Goal: Task Accomplishment & Management: Manage account settings

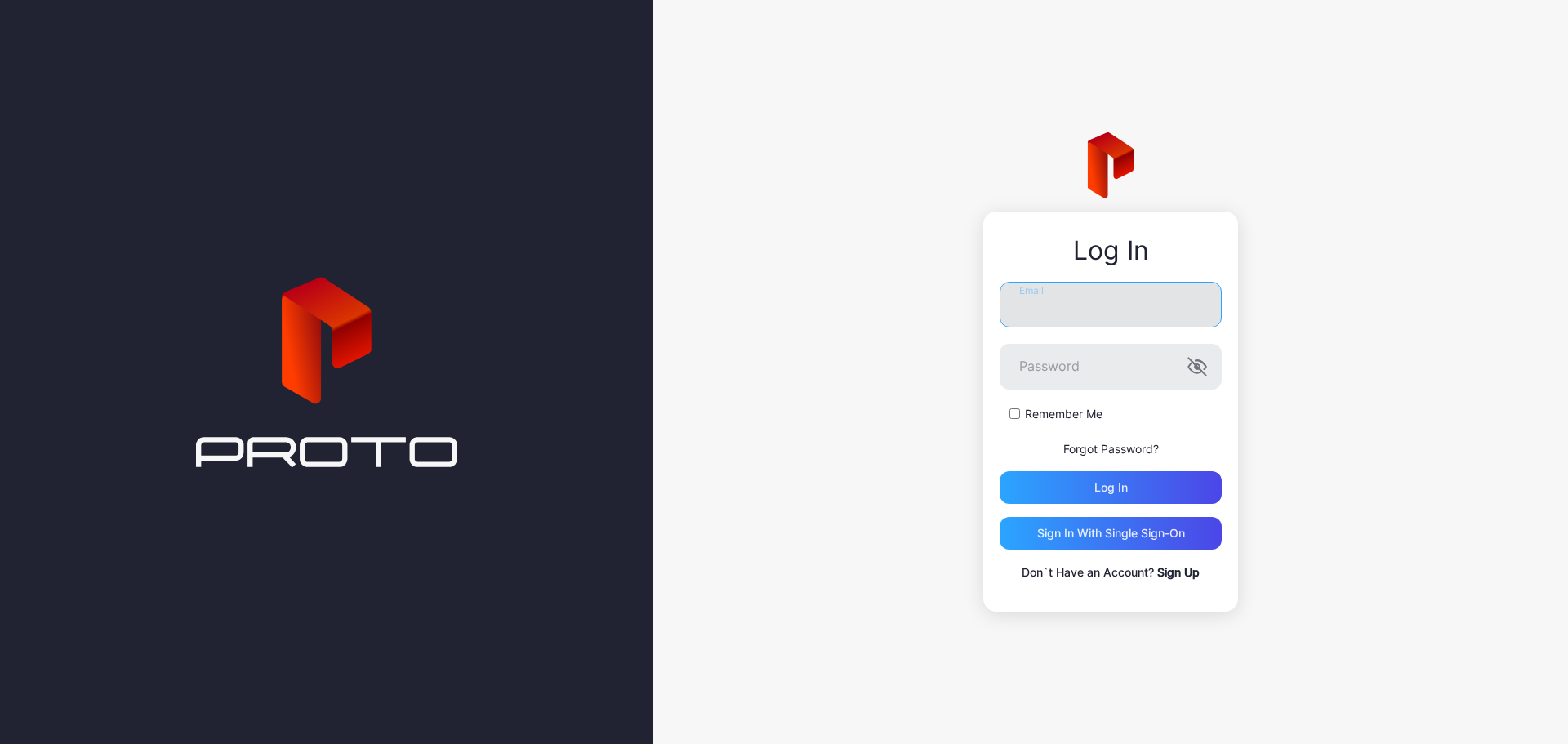
click at [1110, 298] on input "Email" at bounding box center [1110, 305] width 222 height 46
type input "**********"
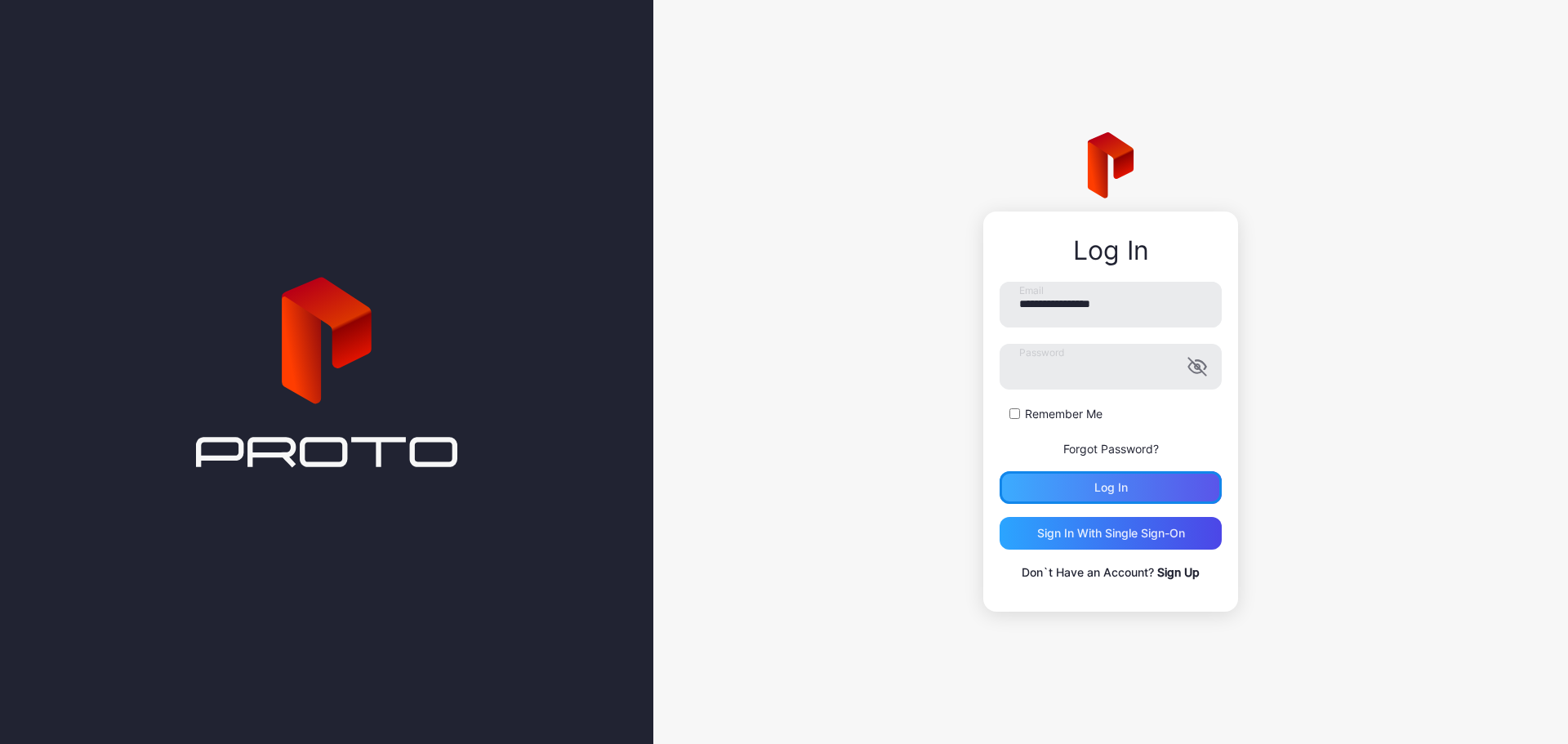
click at [1100, 484] on div "Log in" at bounding box center [1111, 488] width 34 height 13
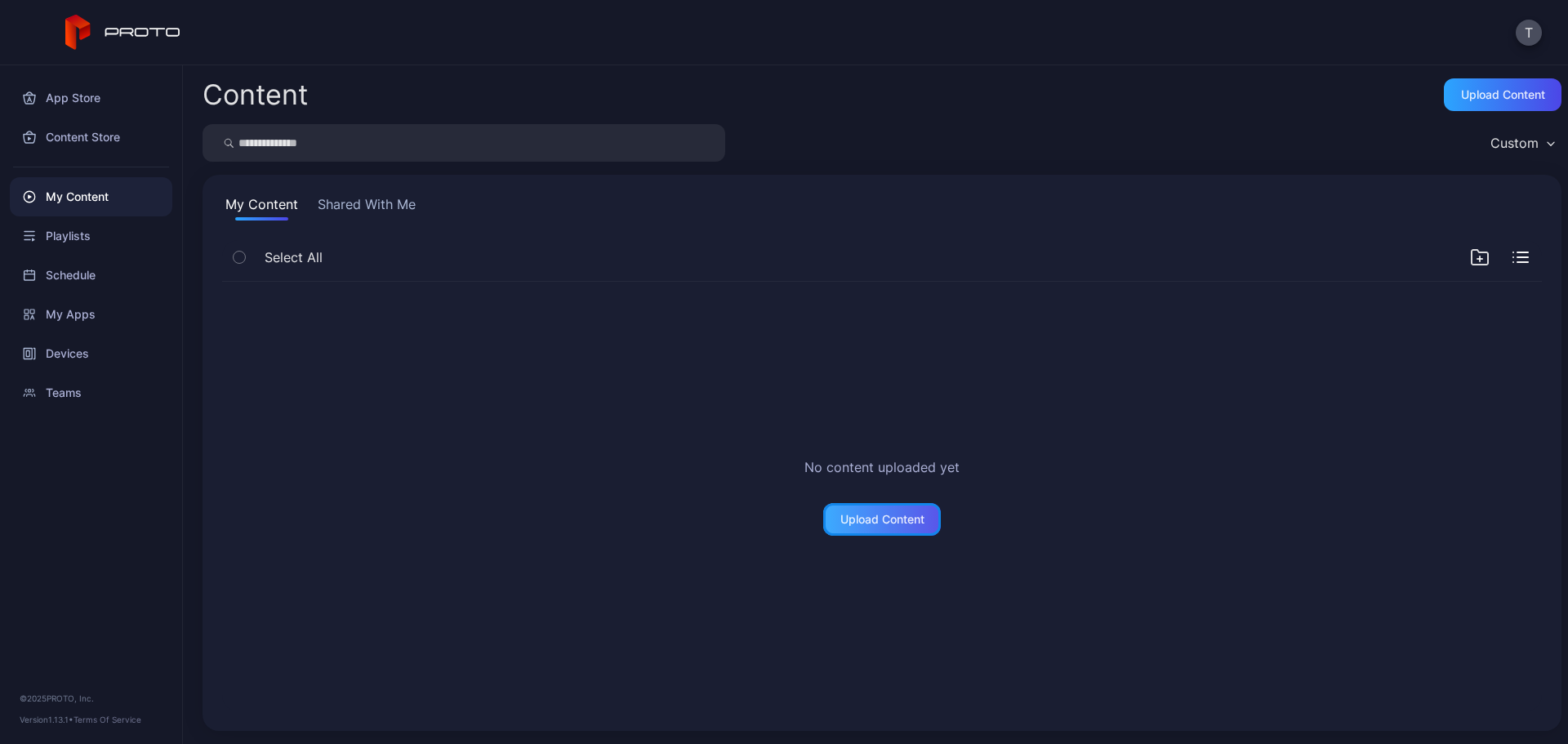
click at [893, 531] on div "Upload Content" at bounding box center [882, 519] width 118 height 33
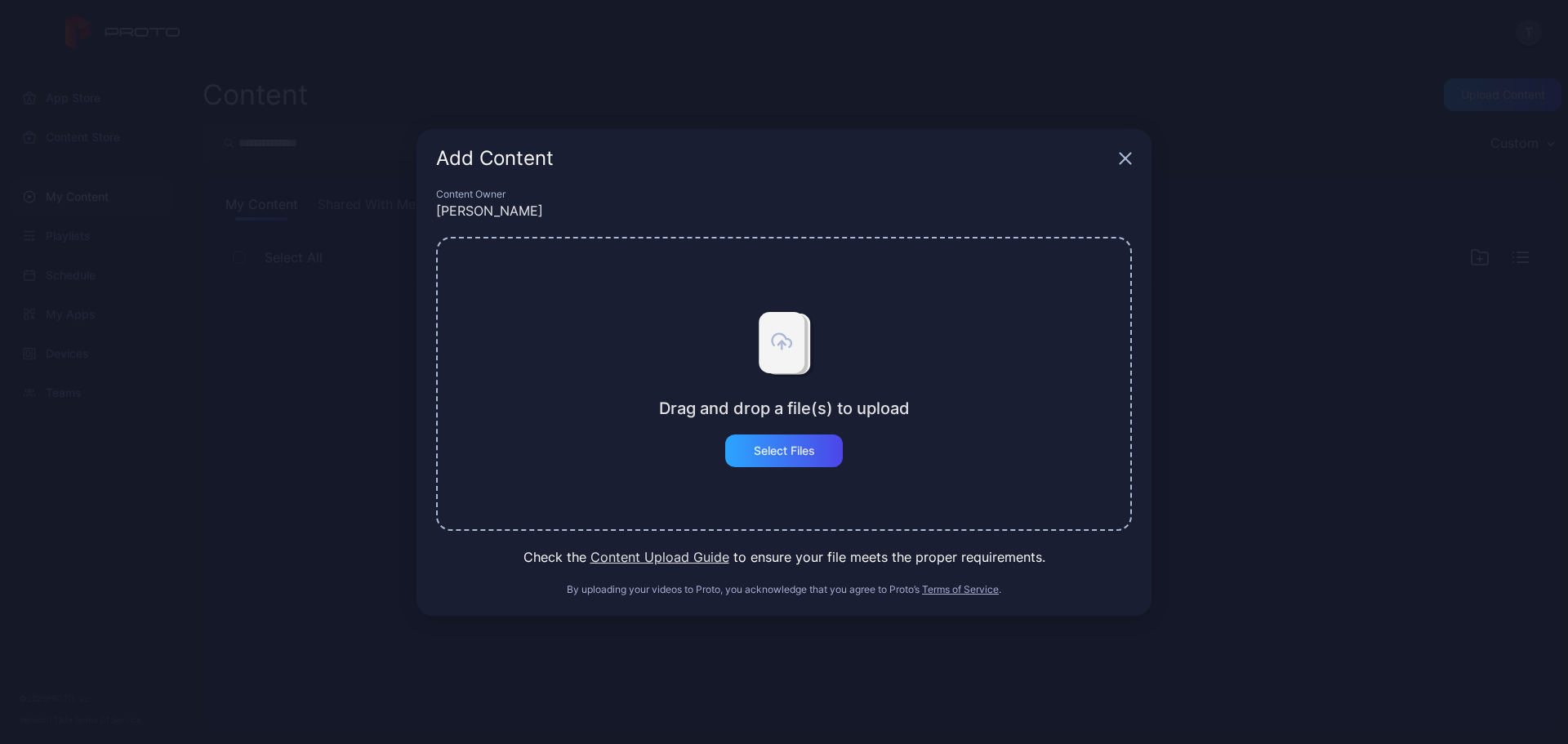
click at [1122, 161] on icon "button" at bounding box center [1126, 157] width 11 height 11
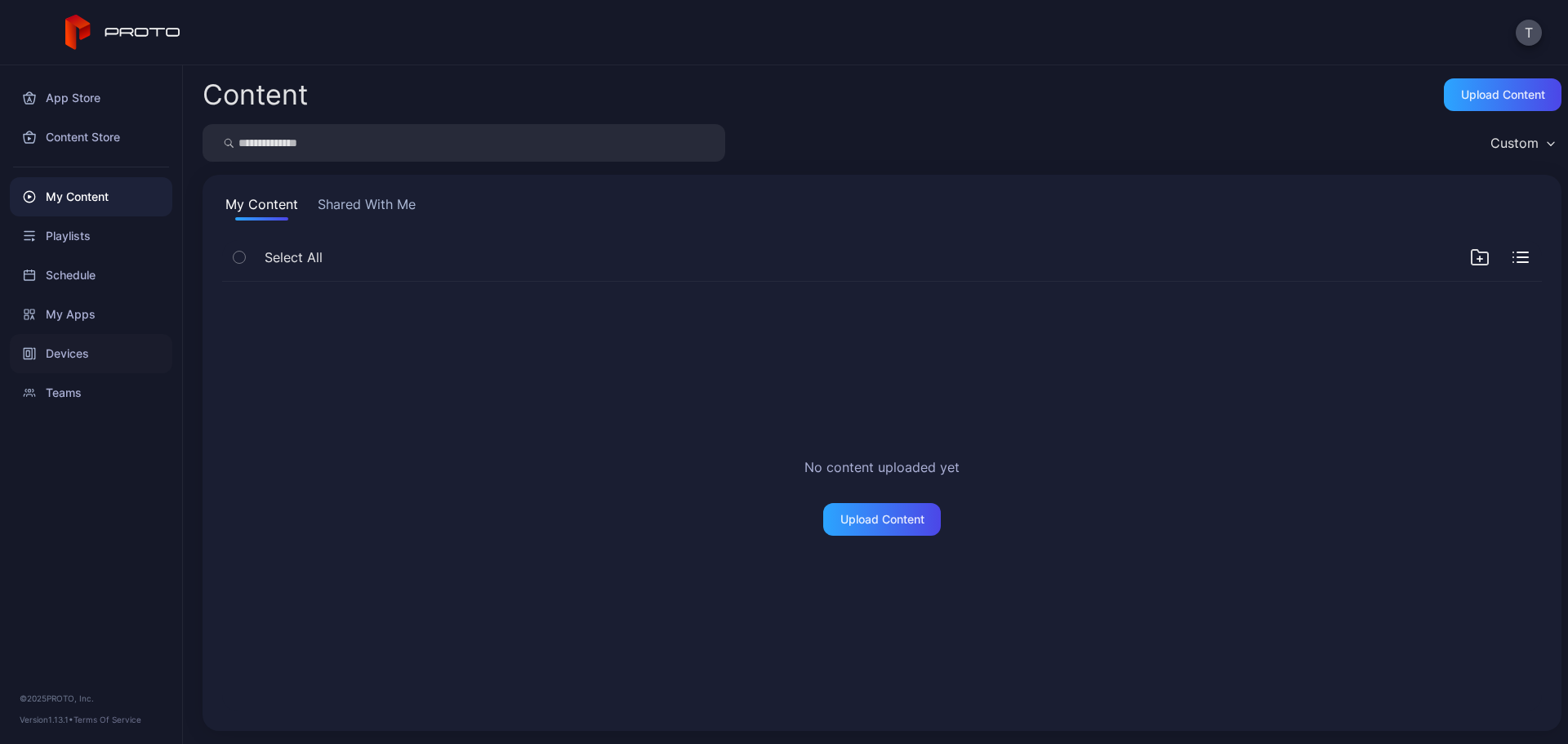
click at [39, 345] on div "Devices" at bounding box center [91, 354] width 162 height 39
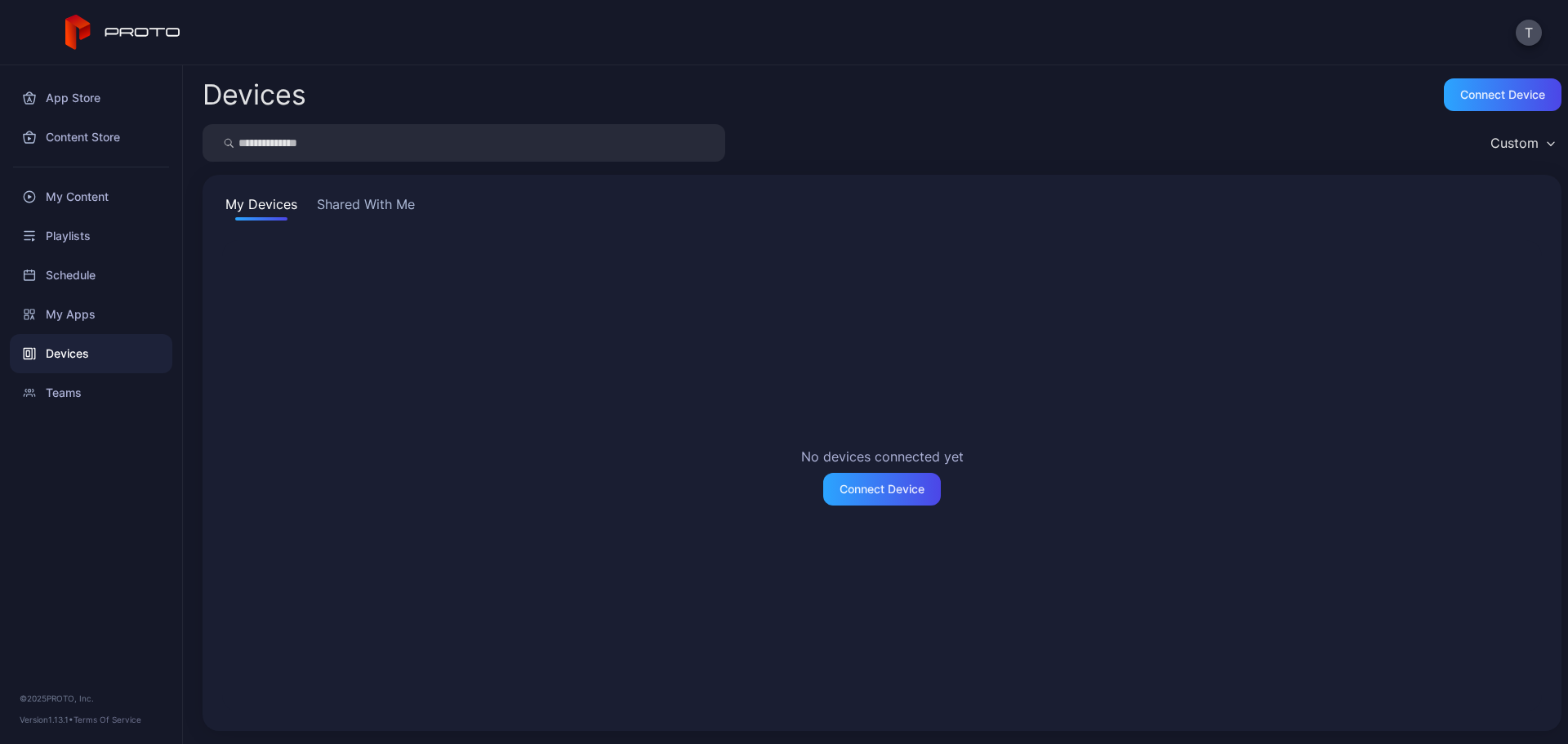
click at [1316, 127] on div "Custom" at bounding box center [881, 143] width 1359 height 38
click at [1479, 101] on div "Connect device" at bounding box center [1502, 95] width 85 height 13
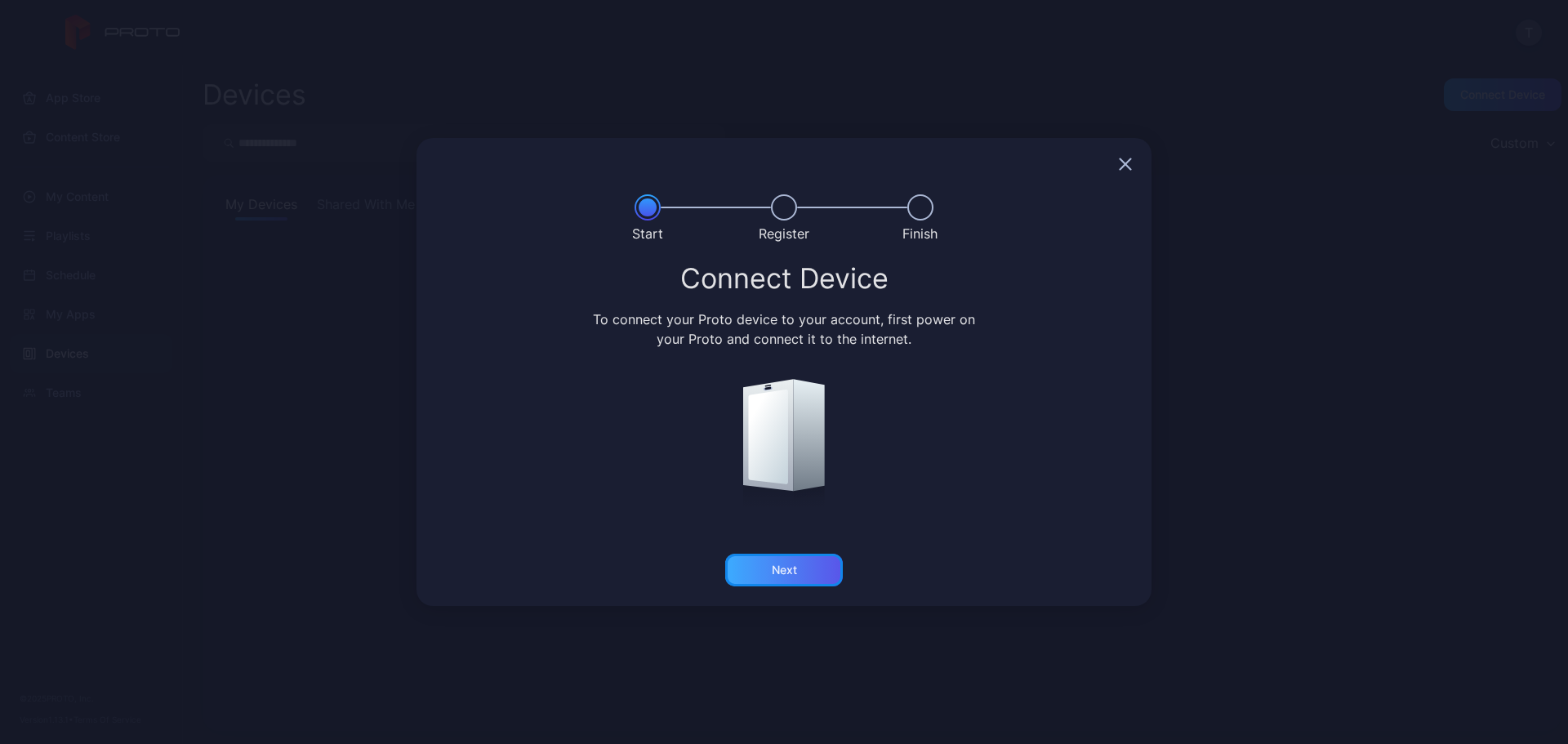
click at [765, 569] on div "Next" at bounding box center [784, 570] width 118 height 33
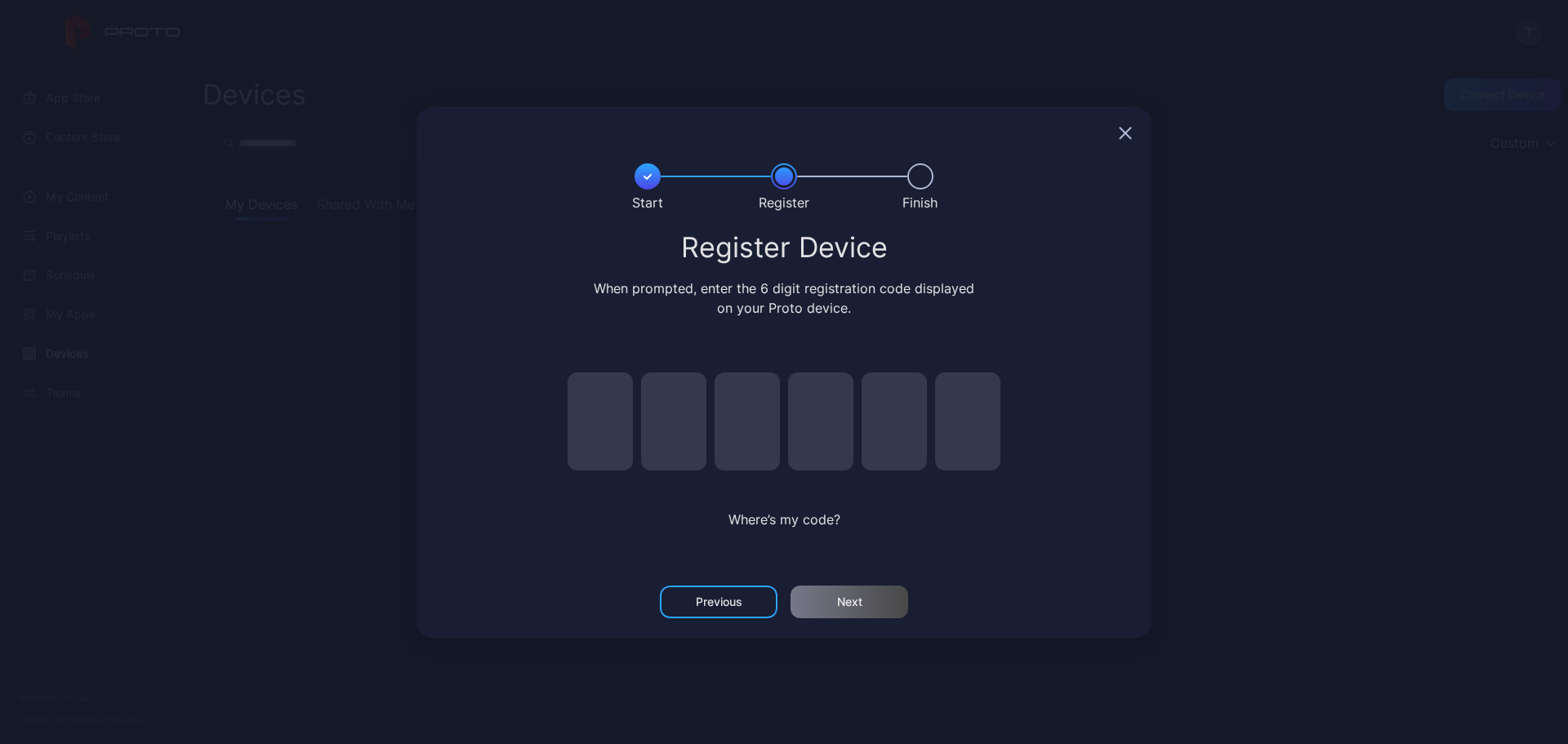
click at [1082, 182] on div "Start Register Finish Register Device When prompted, enter the 6 digit registra…" at bounding box center [783, 373] width 735 height 531
click at [1124, 145] on div at bounding box center [783, 134] width 735 height 52
click at [1122, 138] on icon "button" at bounding box center [1126, 134] width 13 height 13
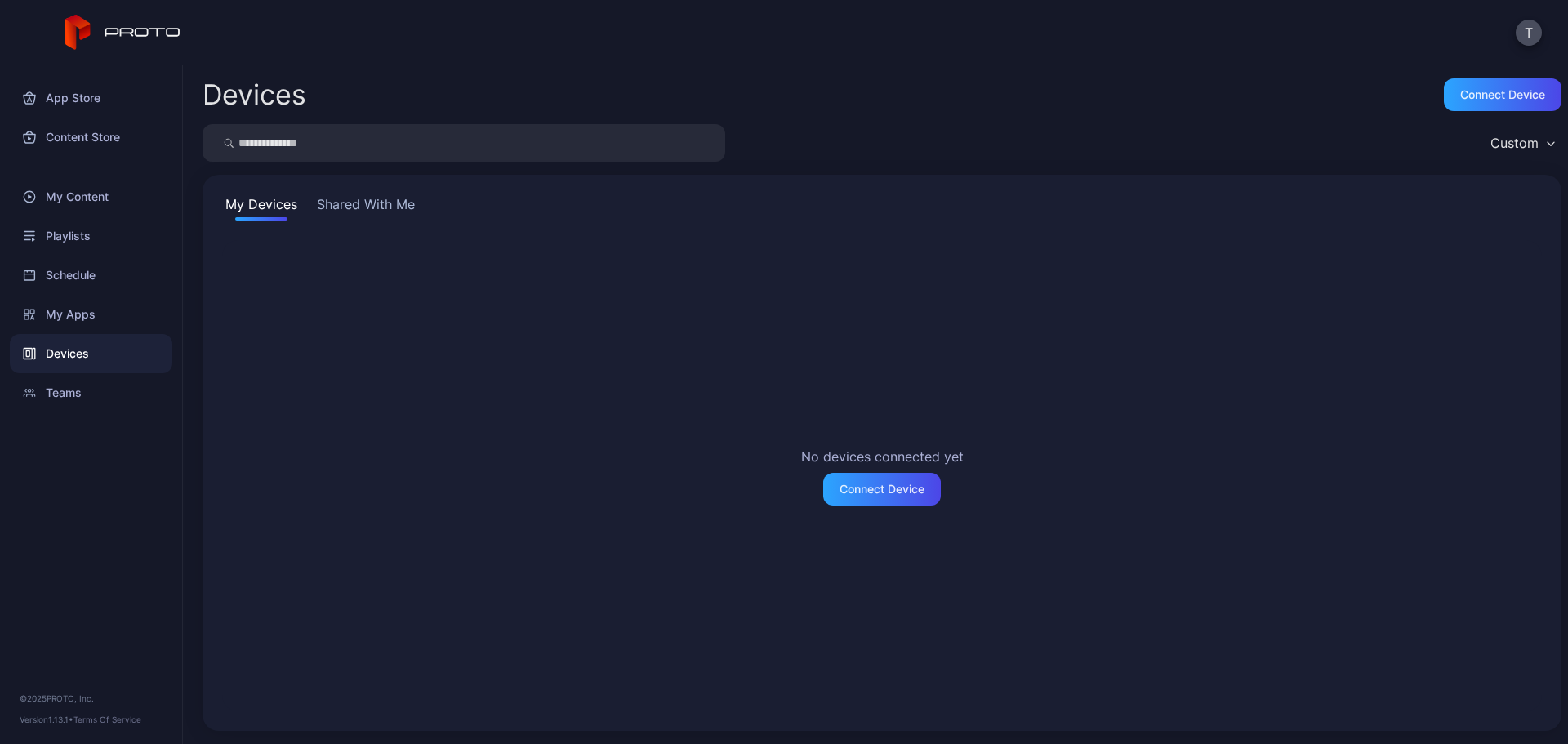
click at [57, 421] on div "App Store Content Store My Content Playlists Schedule My Apps Devices Teams © 2…" at bounding box center [91, 405] width 183 height 678
click at [91, 95] on div "App Store" at bounding box center [91, 98] width 162 height 39
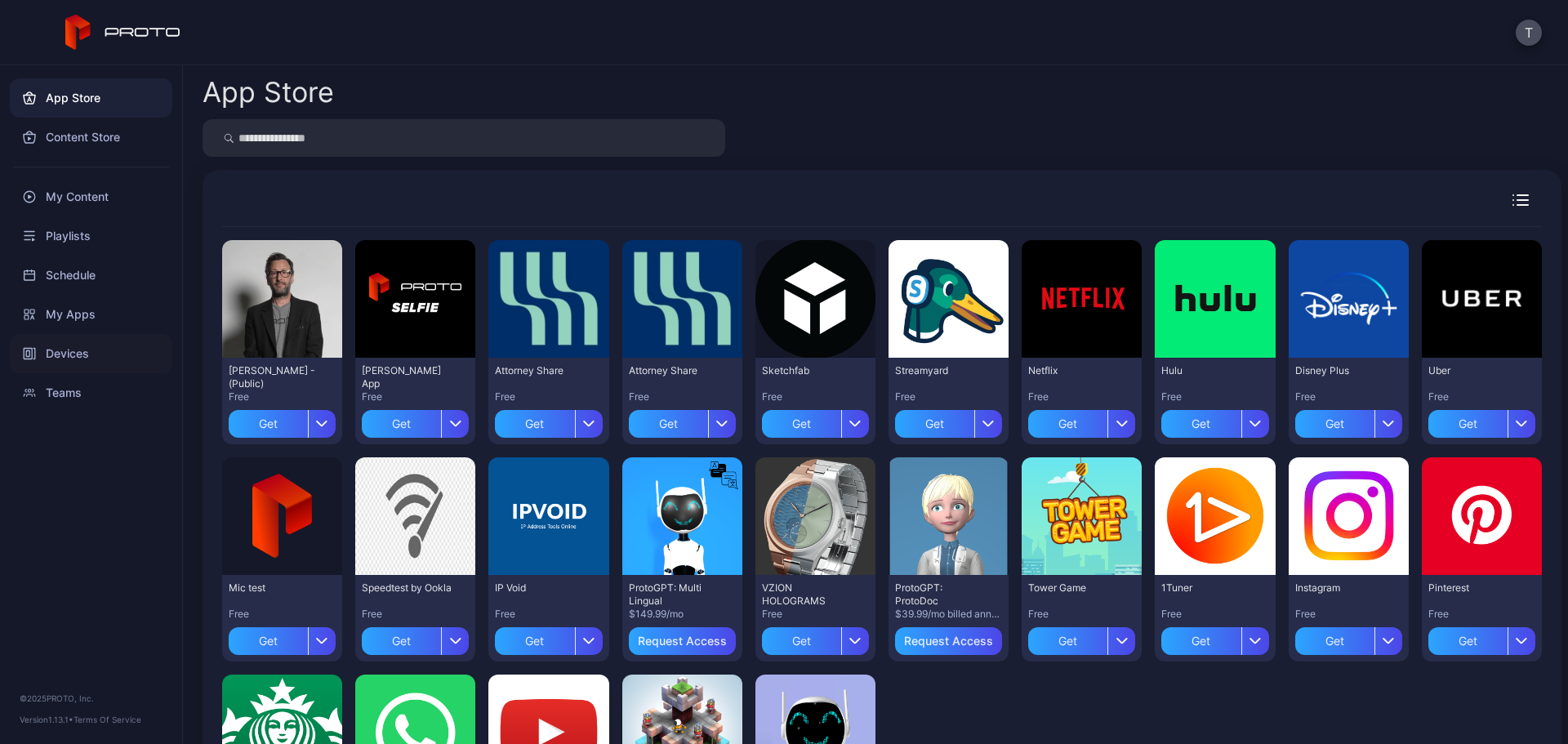
click at [58, 349] on div "Devices" at bounding box center [91, 354] width 162 height 39
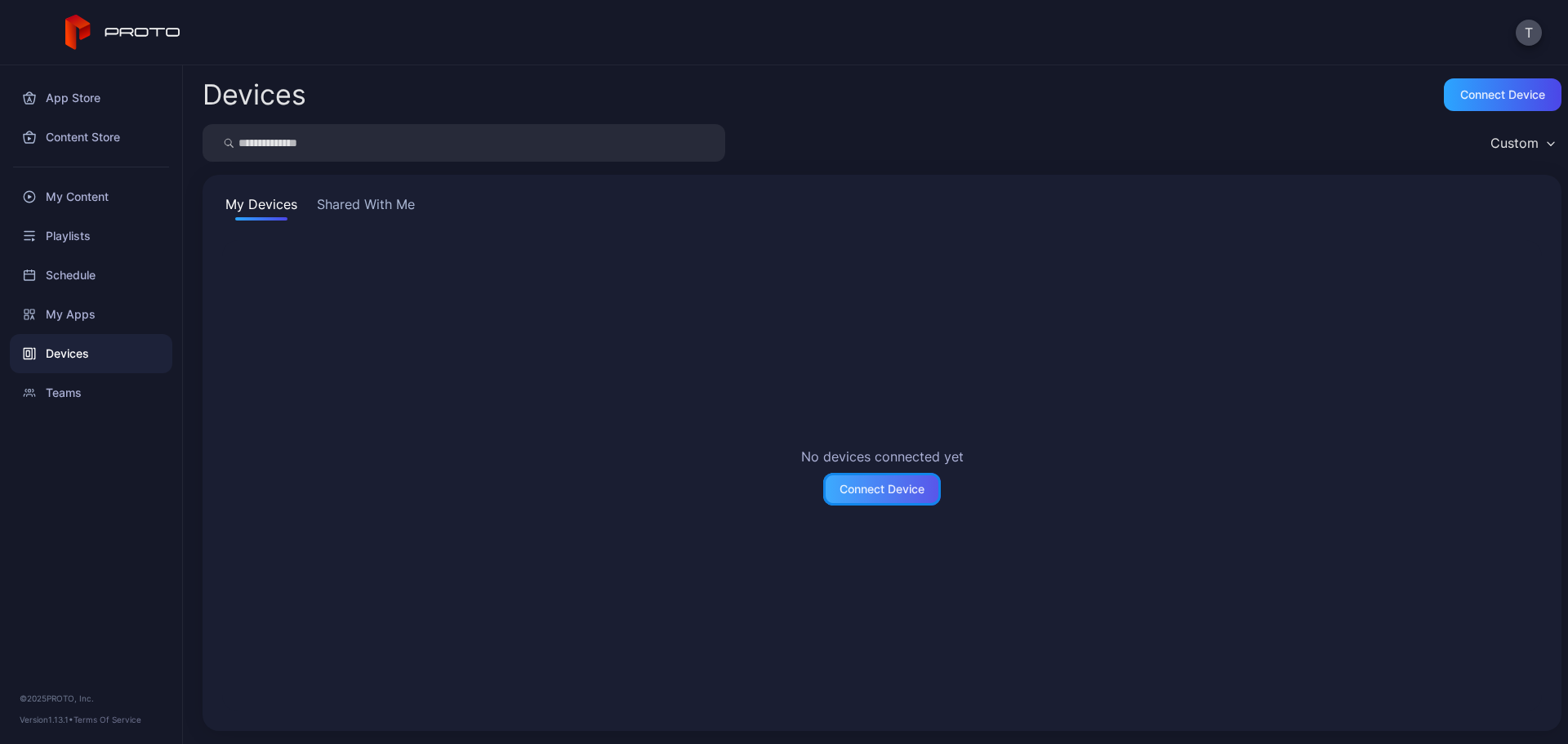
click at [854, 486] on div "Connect Device" at bounding box center [882, 489] width 85 height 13
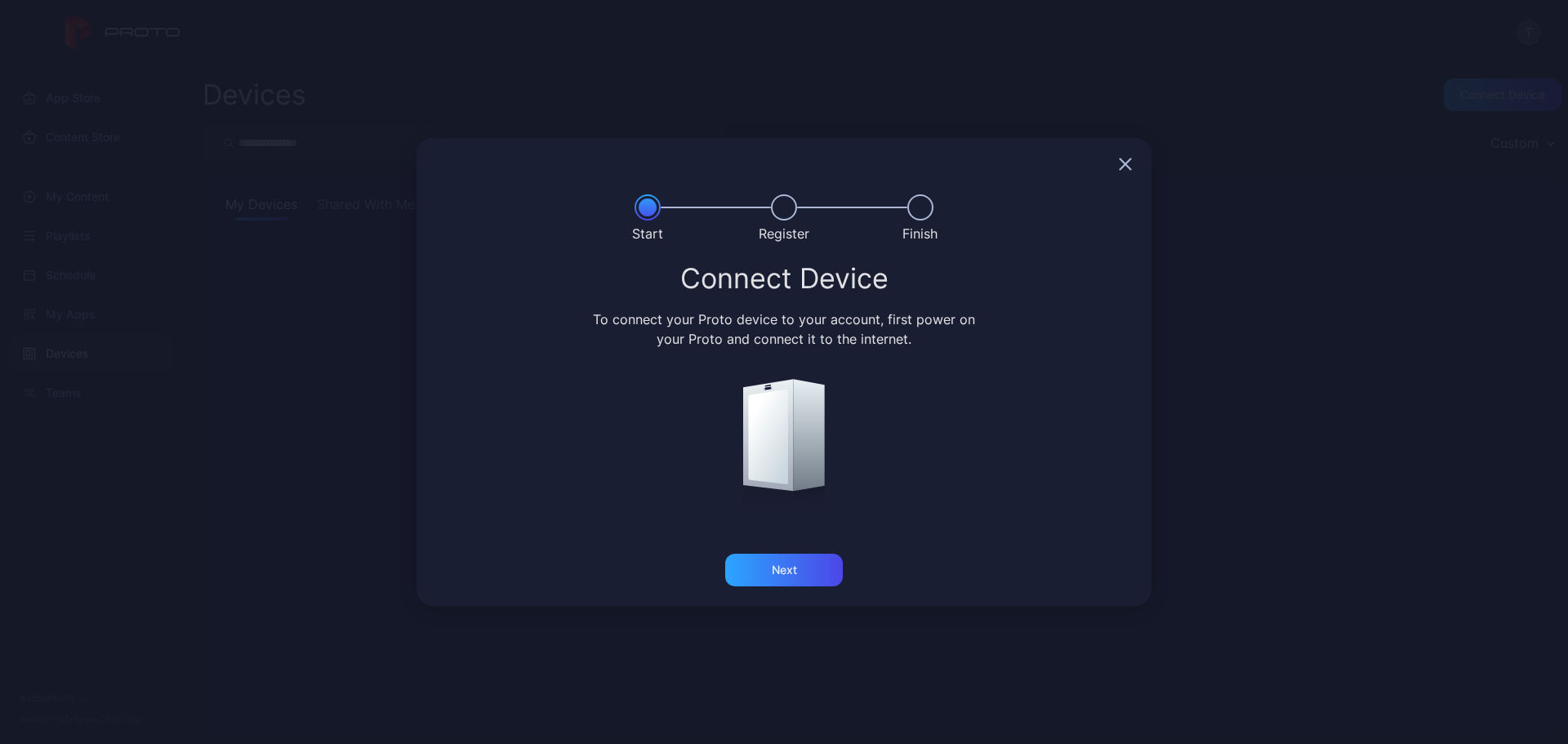
click at [1117, 180] on div at bounding box center [783, 164] width 735 height 52
click at [1126, 157] on icon "button" at bounding box center [1126, 164] width 13 height 13
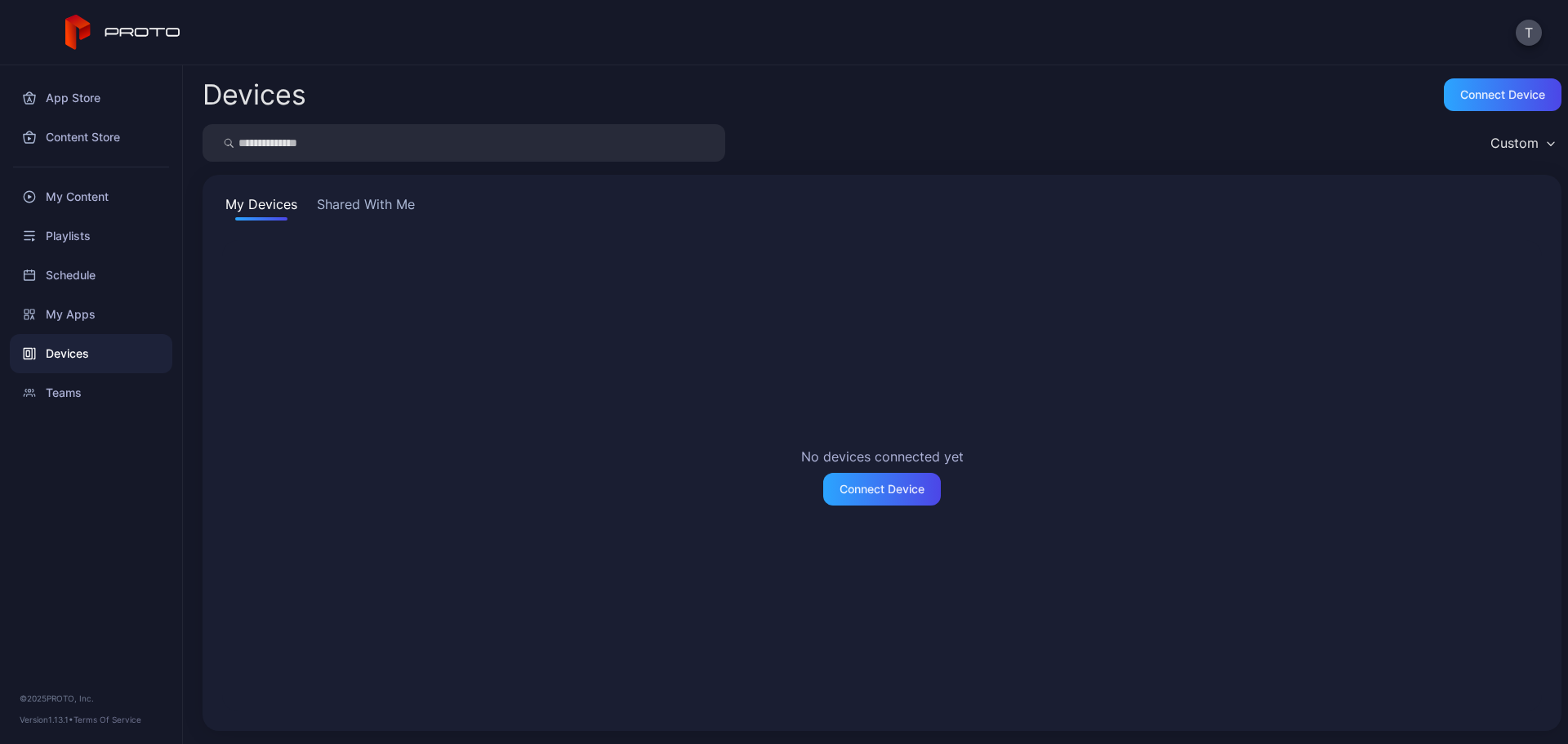
click at [387, 196] on button "Shared With Me" at bounding box center [366, 207] width 105 height 26
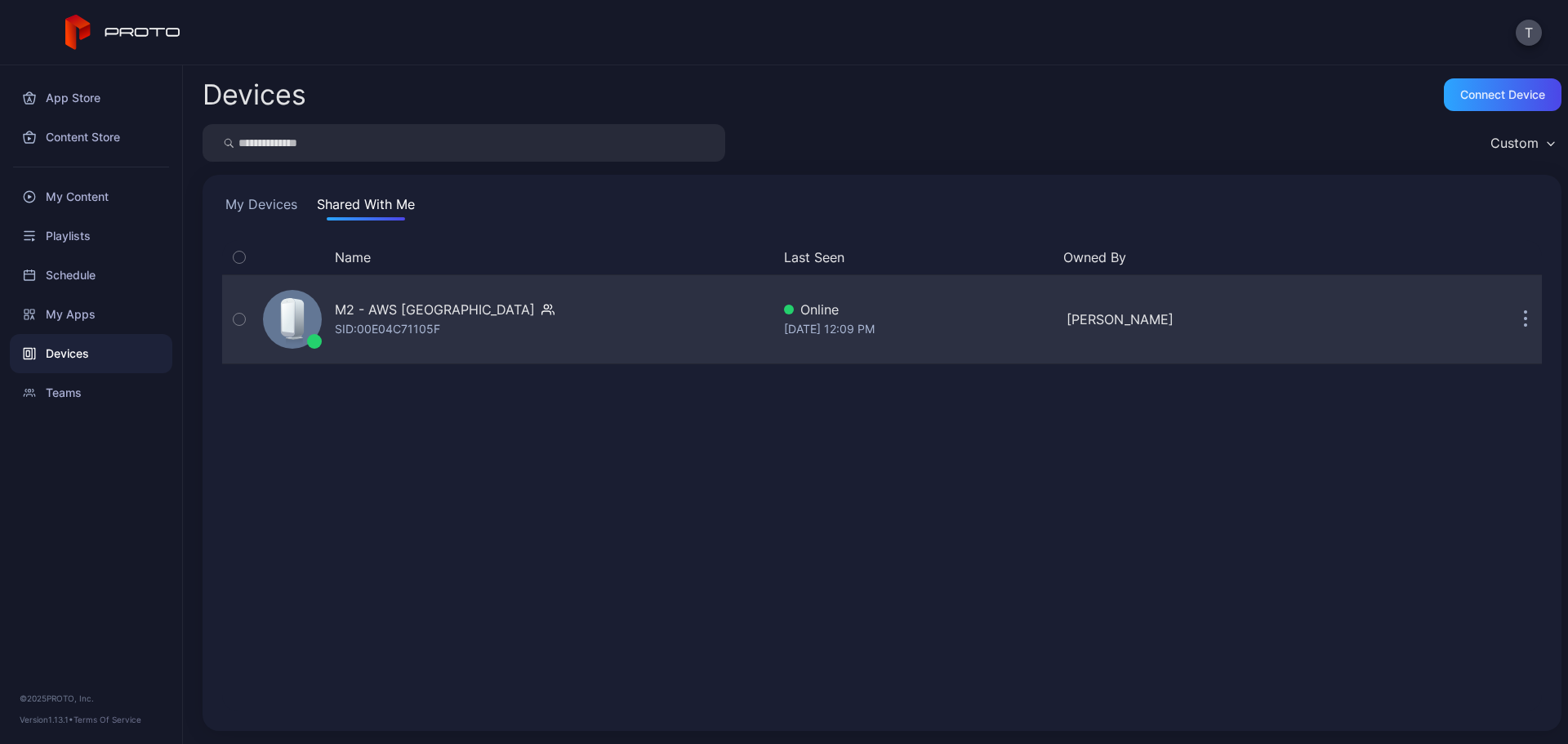
click at [388, 322] on div "SID: 00E04C71105F" at bounding box center [387, 329] width 106 height 20
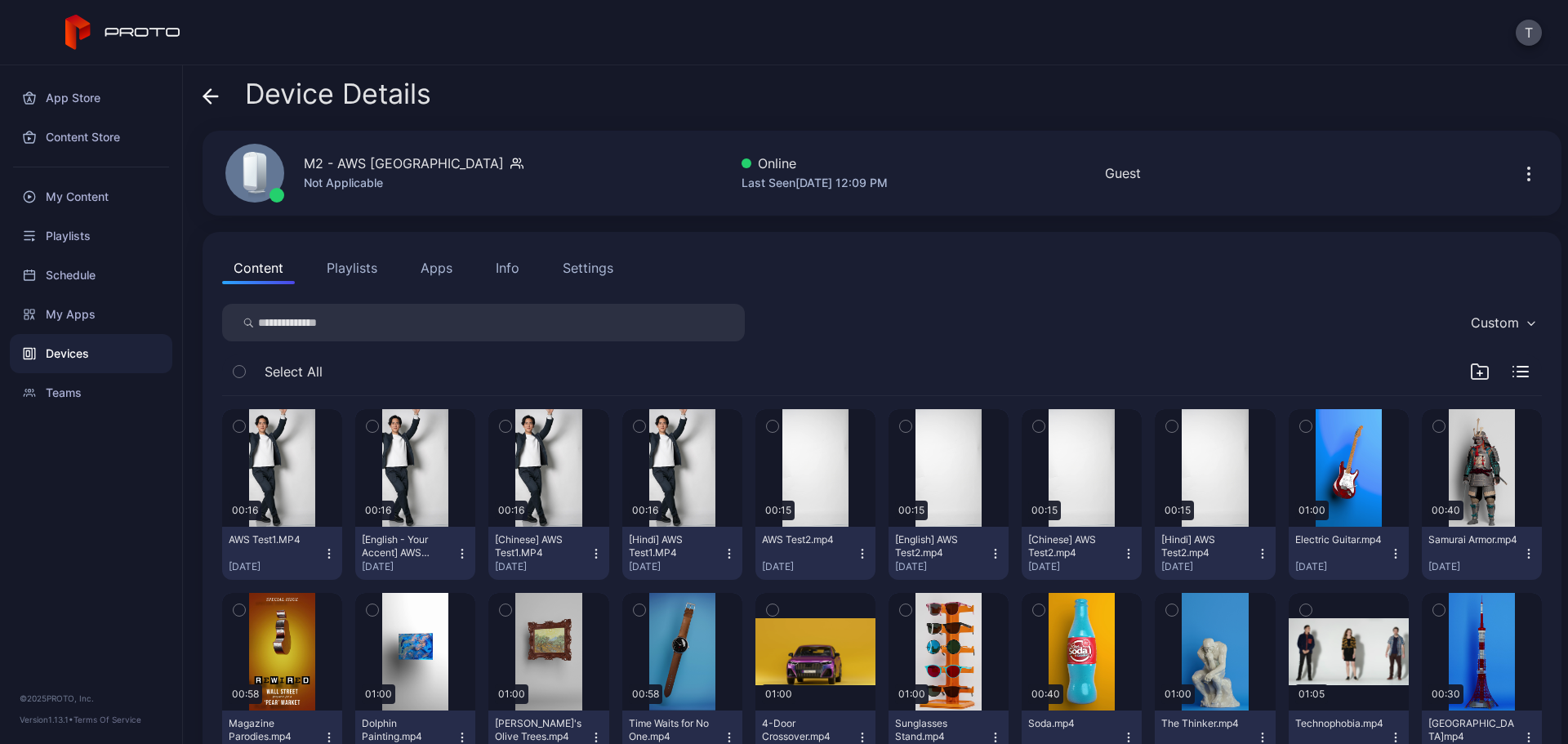
scroll to position [79, 0]
